Goal: Transaction & Acquisition: Subscribe to service/newsletter

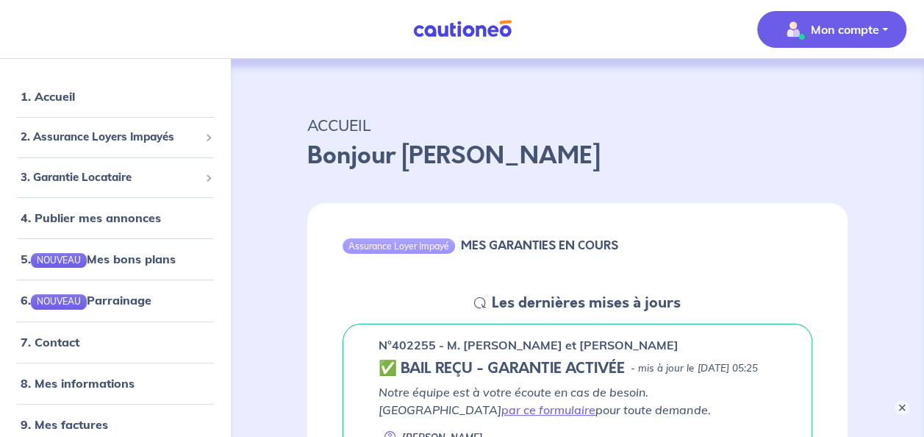
click at [886, 29] on button "Mon compte" at bounding box center [831, 29] width 149 height 37
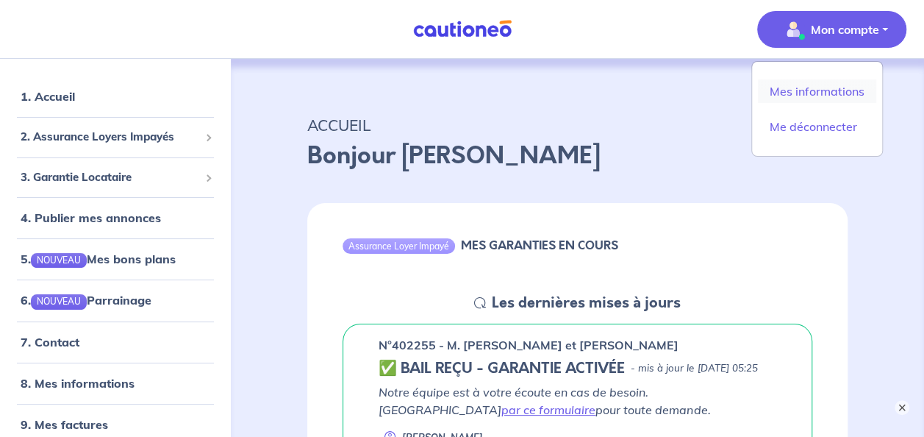
click at [835, 79] on link "Mes informations" at bounding box center [817, 91] width 118 height 24
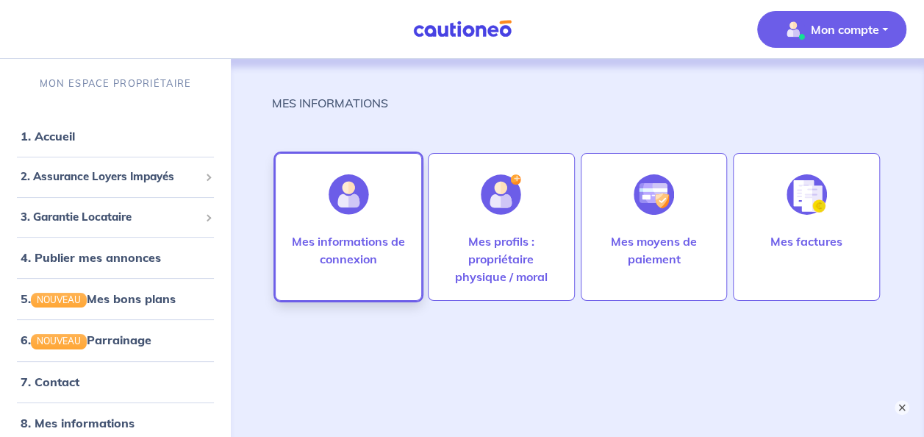
click at [359, 254] on p "Mes informations de connexion" at bounding box center [348, 249] width 116 height 35
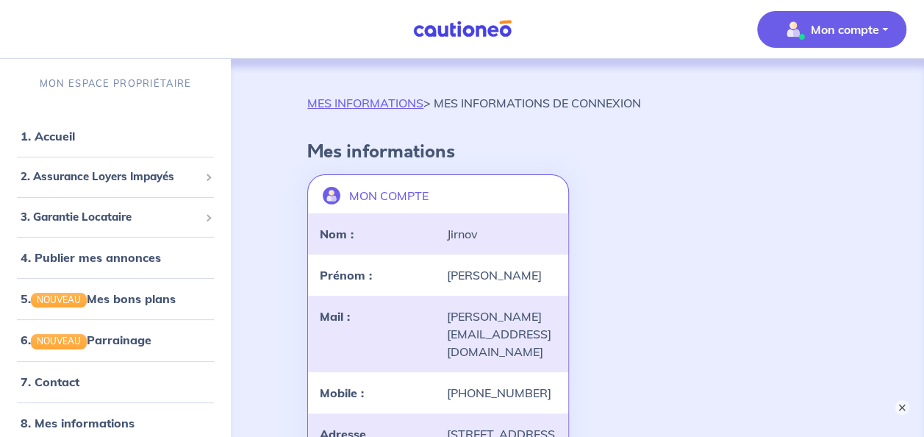
click at [882, 24] on button "Mon compte" at bounding box center [831, 29] width 149 height 37
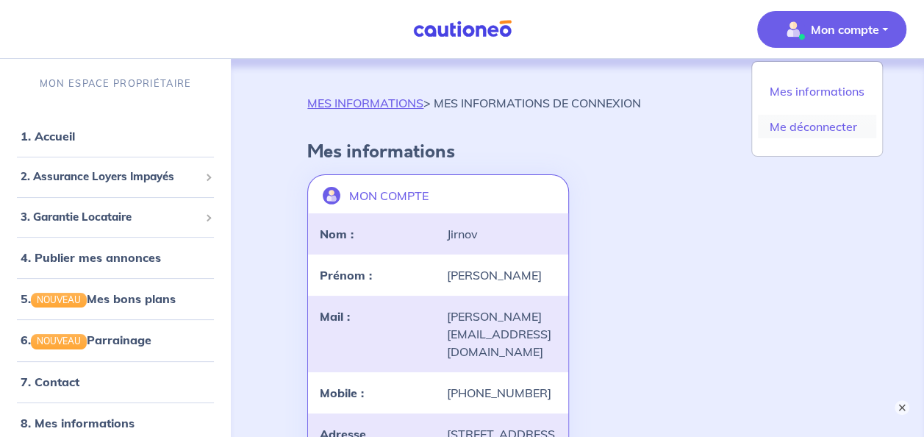
click at [839, 129] on link "Me déconnecter" at bounding box center [817, 127] width 118 height 24
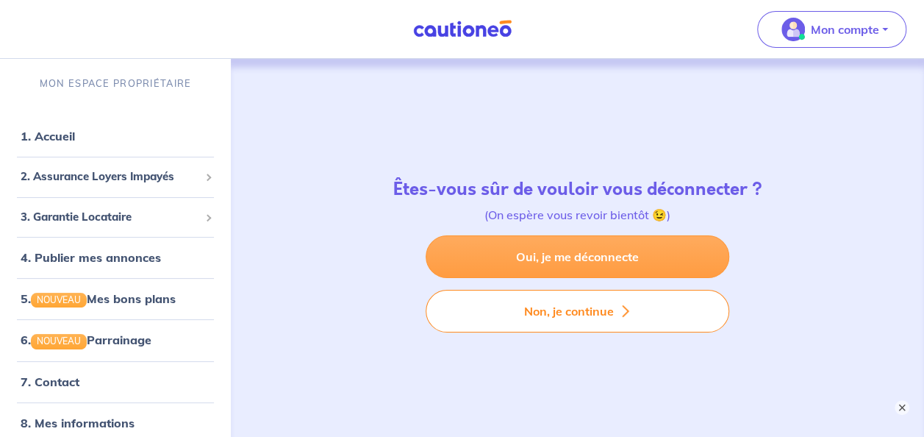
click at [573, 256] on link "Oui, je me déconnecte" at bounding box center [578, 256] width 304 height 43
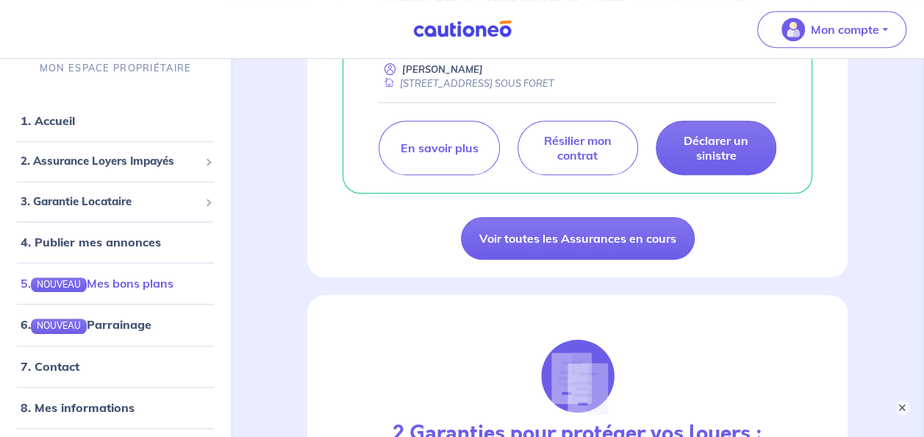
scroll to position [40, 0]
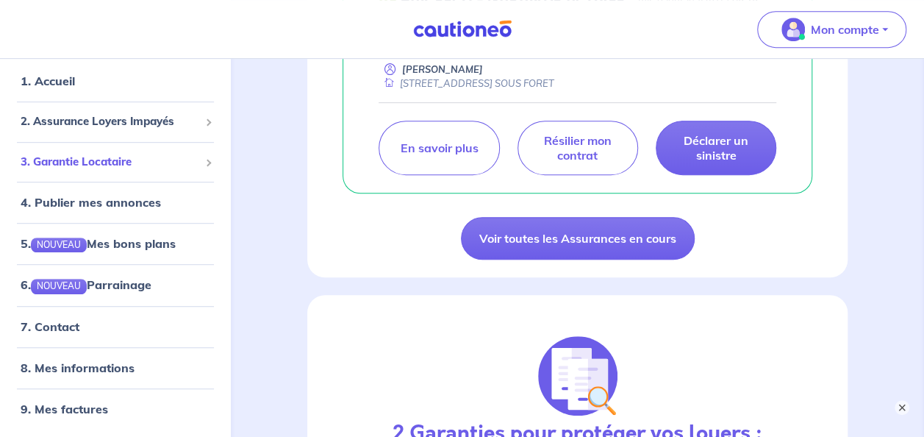
click at [141, 157] on span "3. Garantie Locataire" at bounding box center [110, 162] width 179 height 17
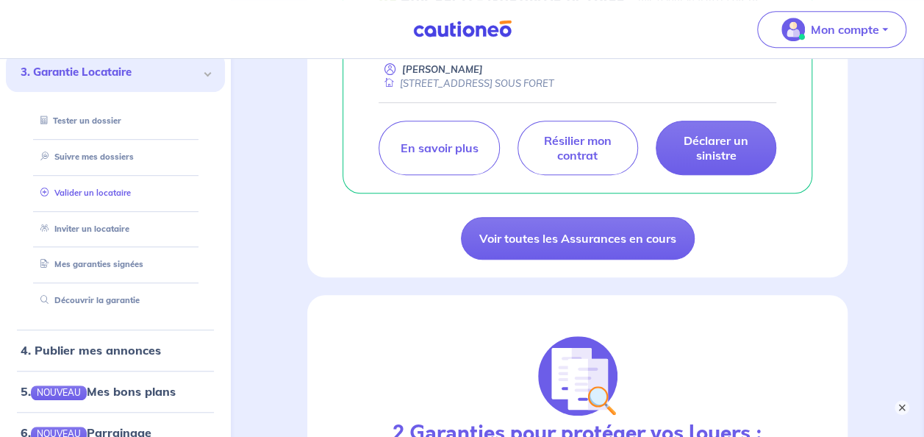
scroll to position [137, 0]
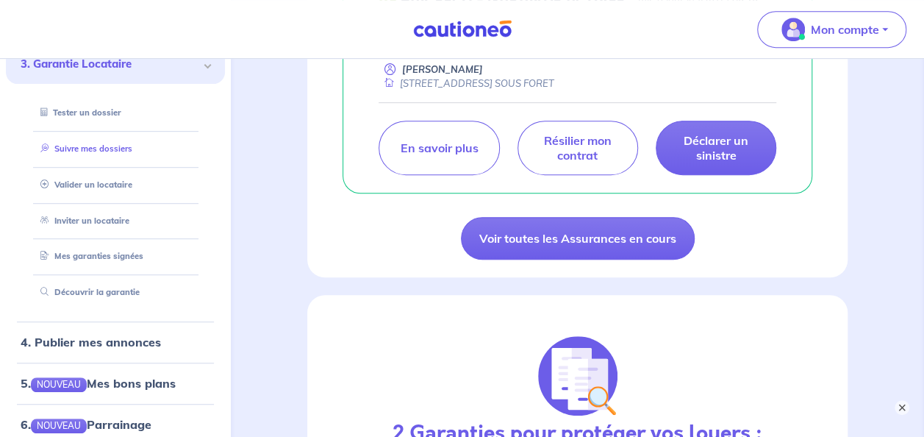
click at [119, 148] on link "Suivre mes dossiers" at bounding box center [84, 148] width 98 height 10
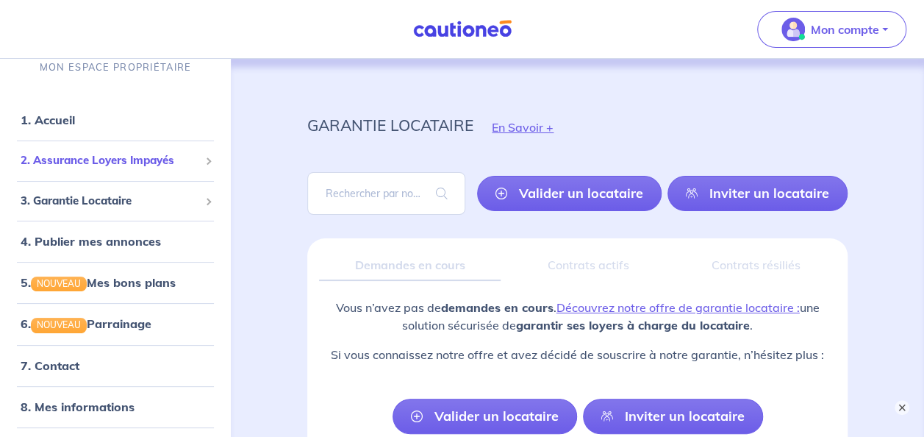
scroll to position [40, 0]
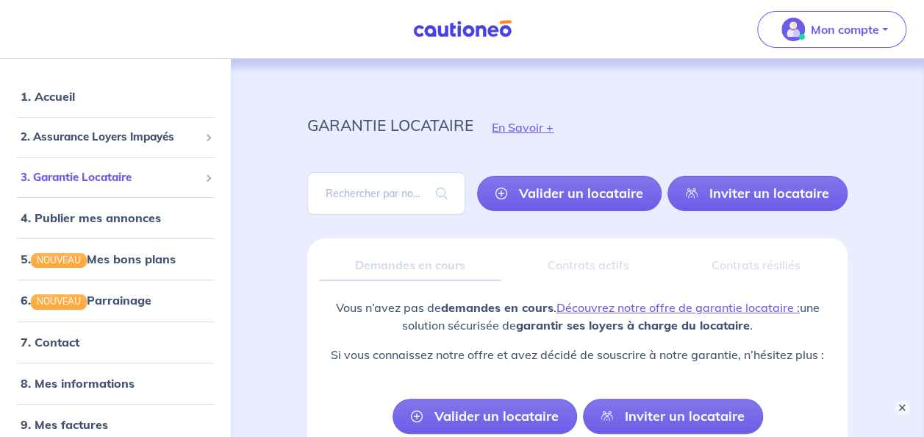
click at [191, 173] on div "3. Garantie Locataire" at bounding box center [115, 177] width 219 height 29
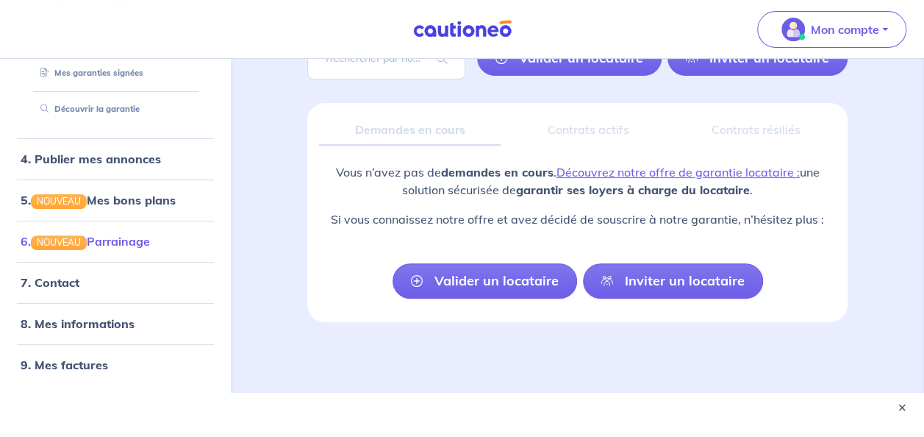
scroll to position [148, 0]
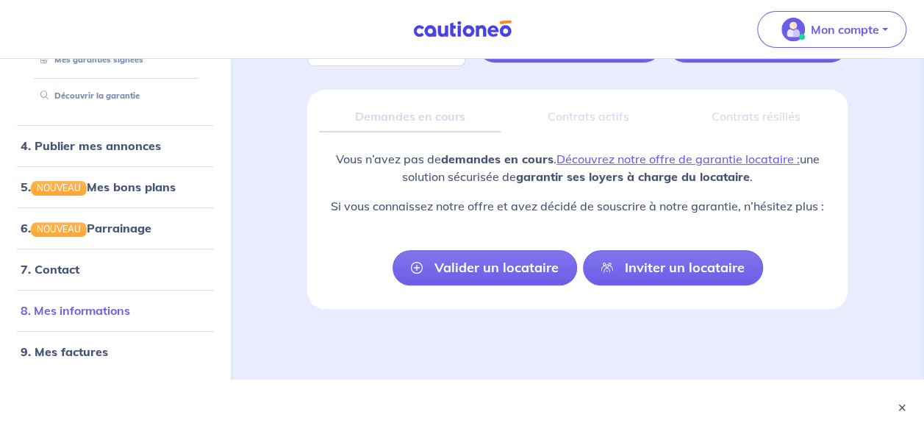
click at [74, 307] on link "8. Mes informations" at bounding box center [76, 311] width 110 height 15
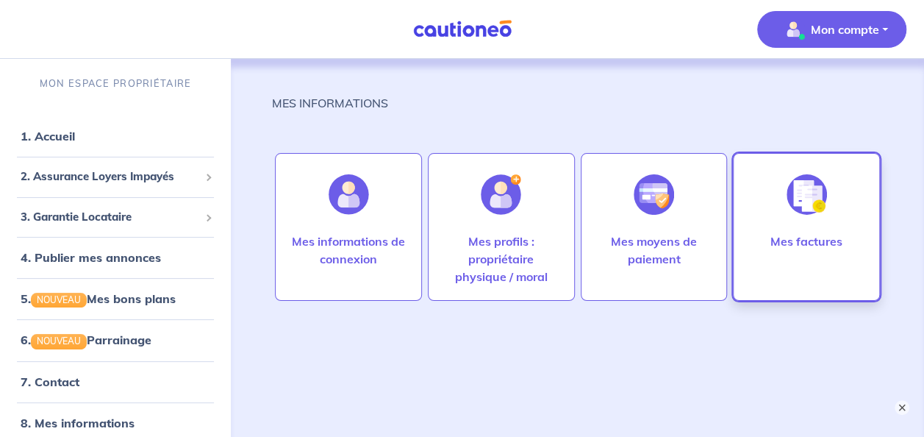
click at [845, 248] on div "Mes factures" at bounding box center [807, 264] width 96 height 65
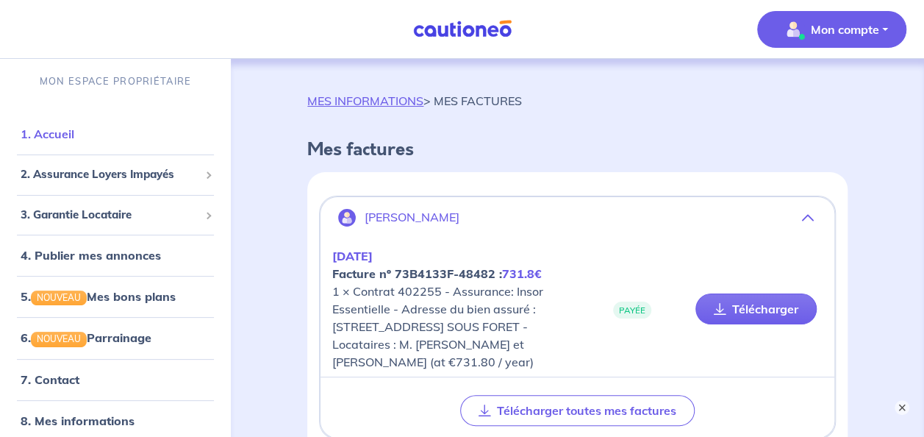
scroll to position [1, 0]
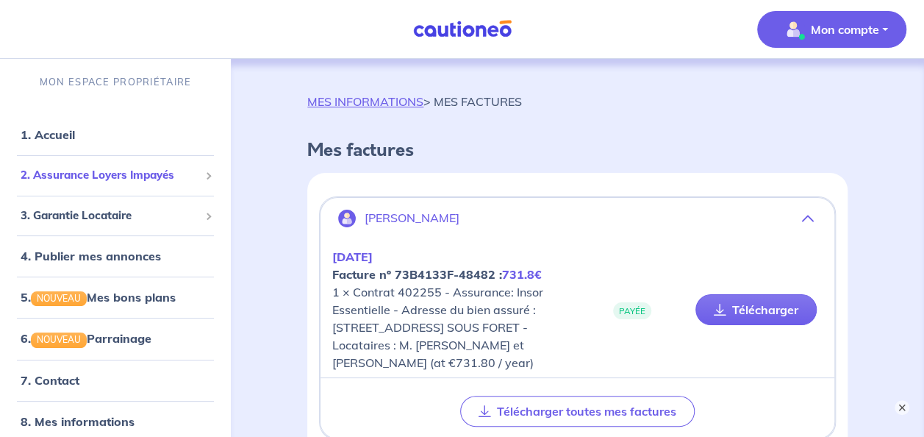
click at [67, 175] on span "2. Assurance Loyers Impayés" at bounding box center [110, 175] width 179 height 17
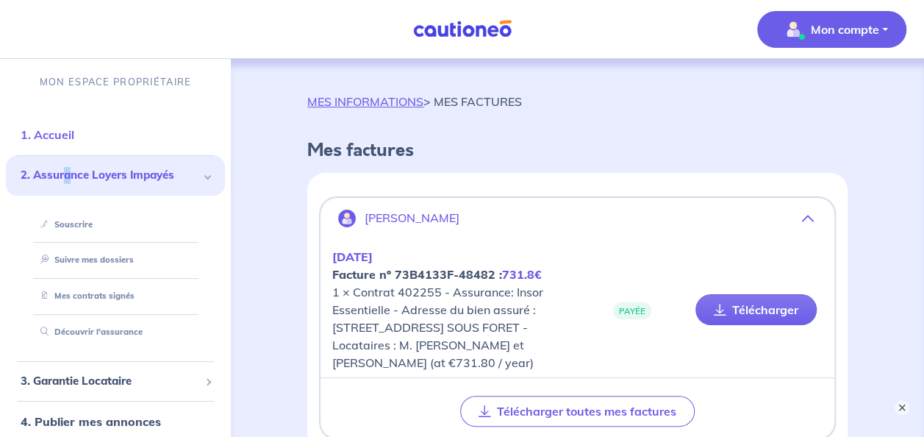
click at [56, 133] on link "1. Accueil" at bounding box center [48, 134] width 54 height 15
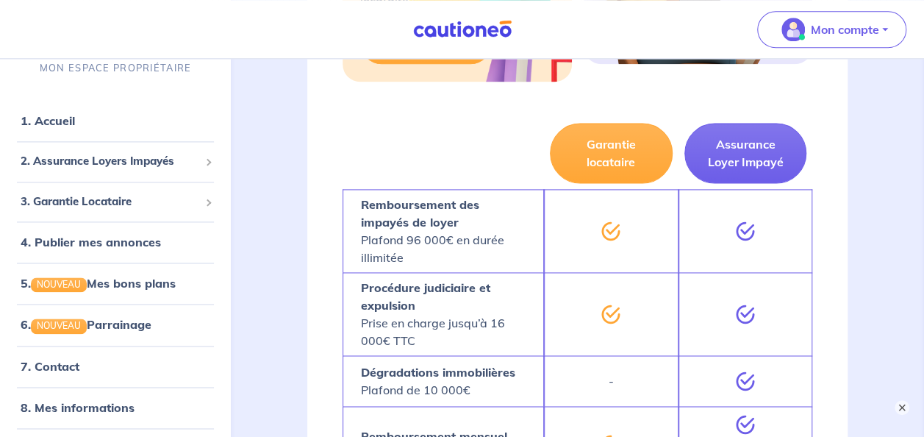
scroll to position [956, 0]
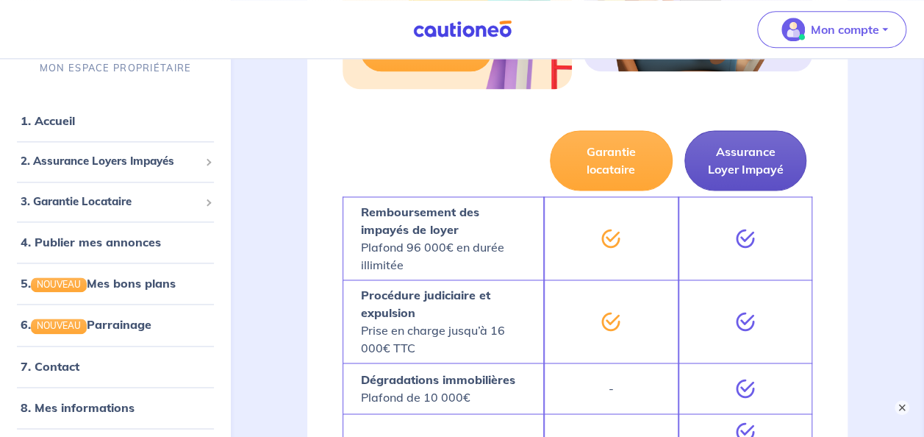
click at [731, 178] on button "Assurance Loyer Impayé" at bounding box center [745, 160] width 123 height 60
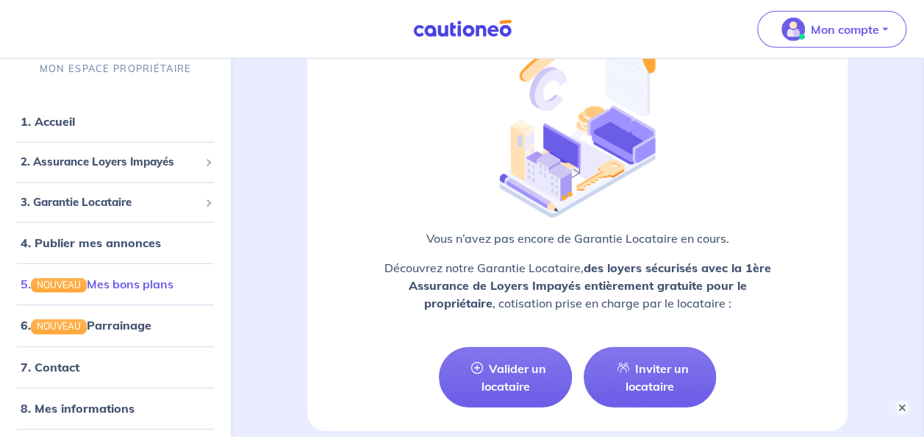
scroll to position [1945, 0]
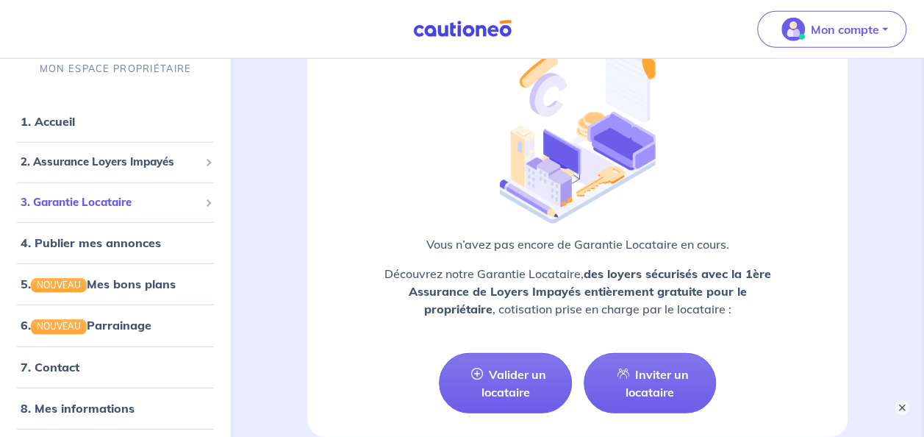
click at [69, 198] on span "3. Garantie Locataire" at bounding box center [110, 201] width 179 height 17
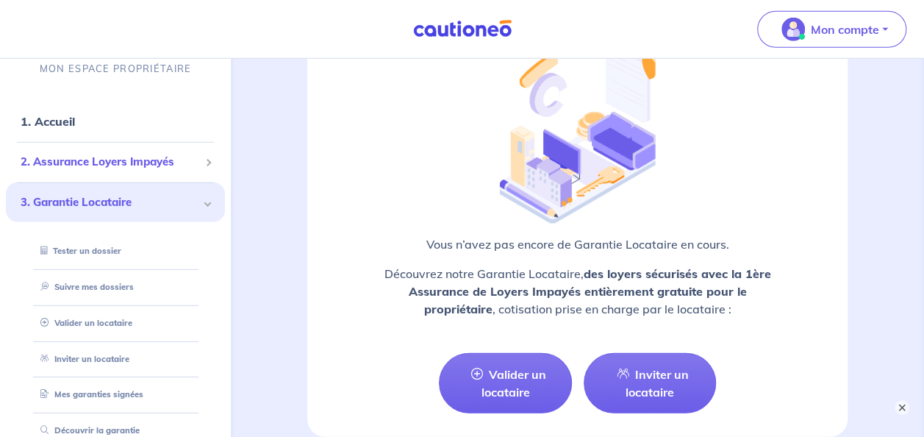
click at [162, 160] on span "2. Assurance Loyers Impayés" at bounding box center [110, 162] width 179 height 17
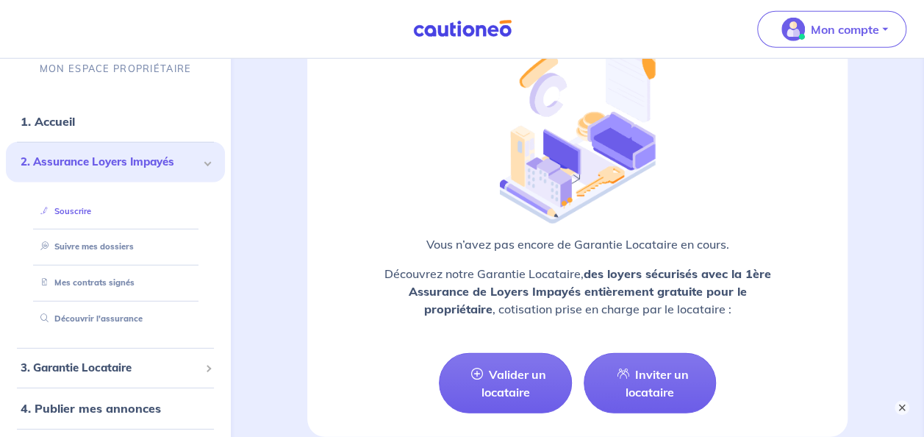
click at [72, 205] on link "Souscrire" at bounding box center [63, 210] width 57 height 10
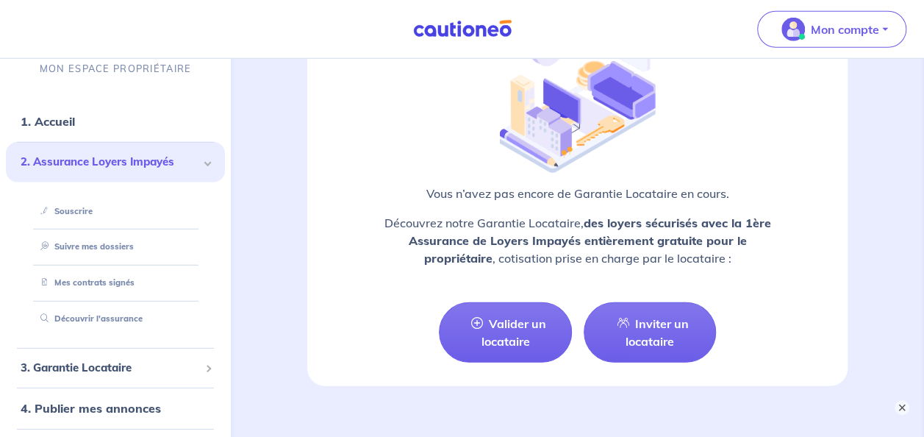
scroll to position [1994, 0]
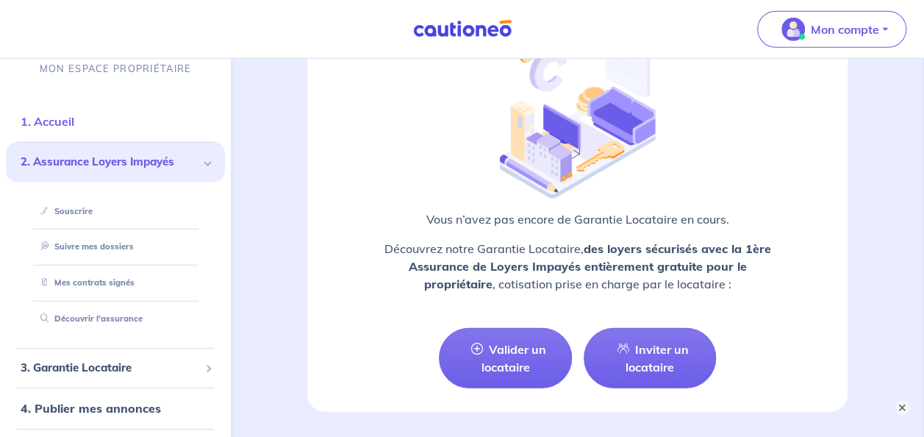
click at [54, 123] on link "1. Accueil" at bounding box center [48, 121] width 54 height 15
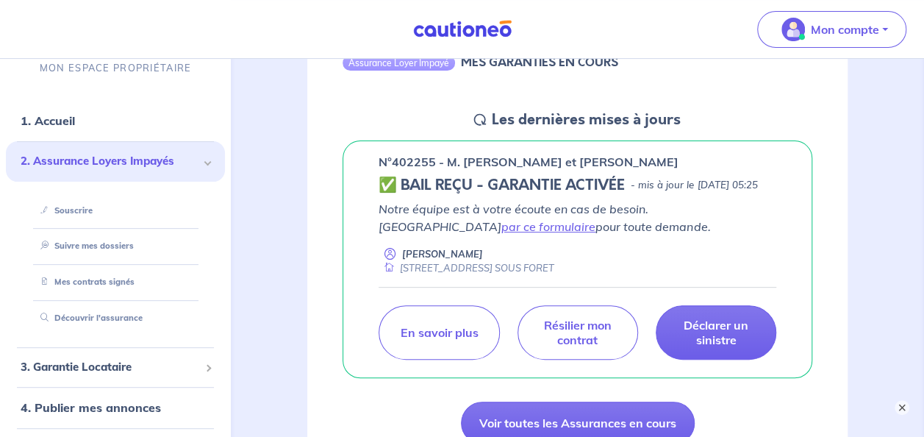
scroll to position [221, 0]
